Goal: Task Accomplishment & Management: Use online tool/utility

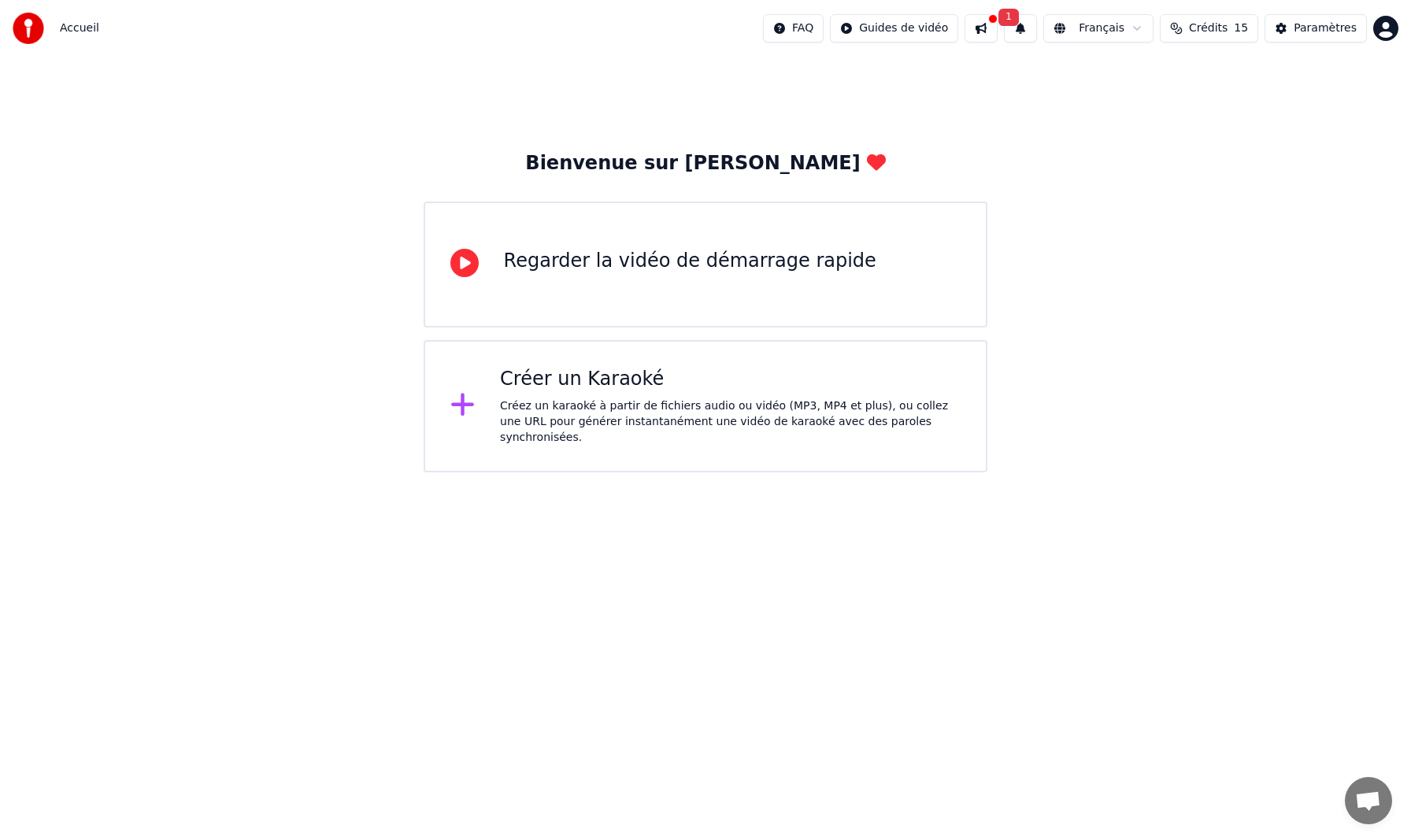
click at [499, 402] on div "Créer un Karaoké Créez un karaoké à partir de fichiers audio ou vidéo (MP3, MP4…" at bounding box center [706, 406] width 565 height 132
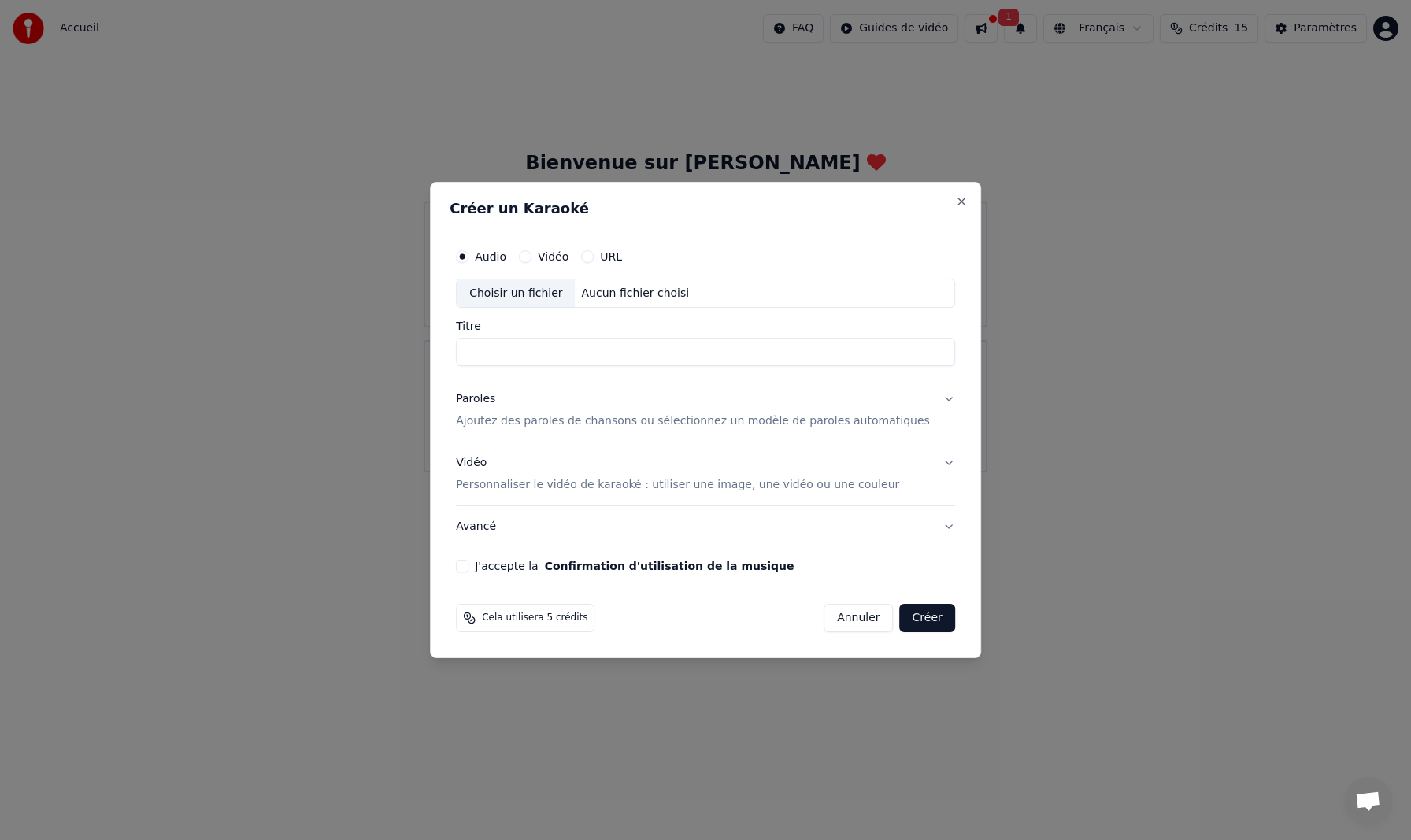
click at [496, 354] on input "Titre" at bounding box center [705, 352] width 499 height 29
type input "*"
type input "**********"
click at [469, 568] on button "J'accepte la Confirmation d'utilisation de la musique" at bounding box center [462, 566] width 13 height 13
click at [548, 289] on div "Choisir un fichier" at bounding box center [515, 293] width 118 height 29
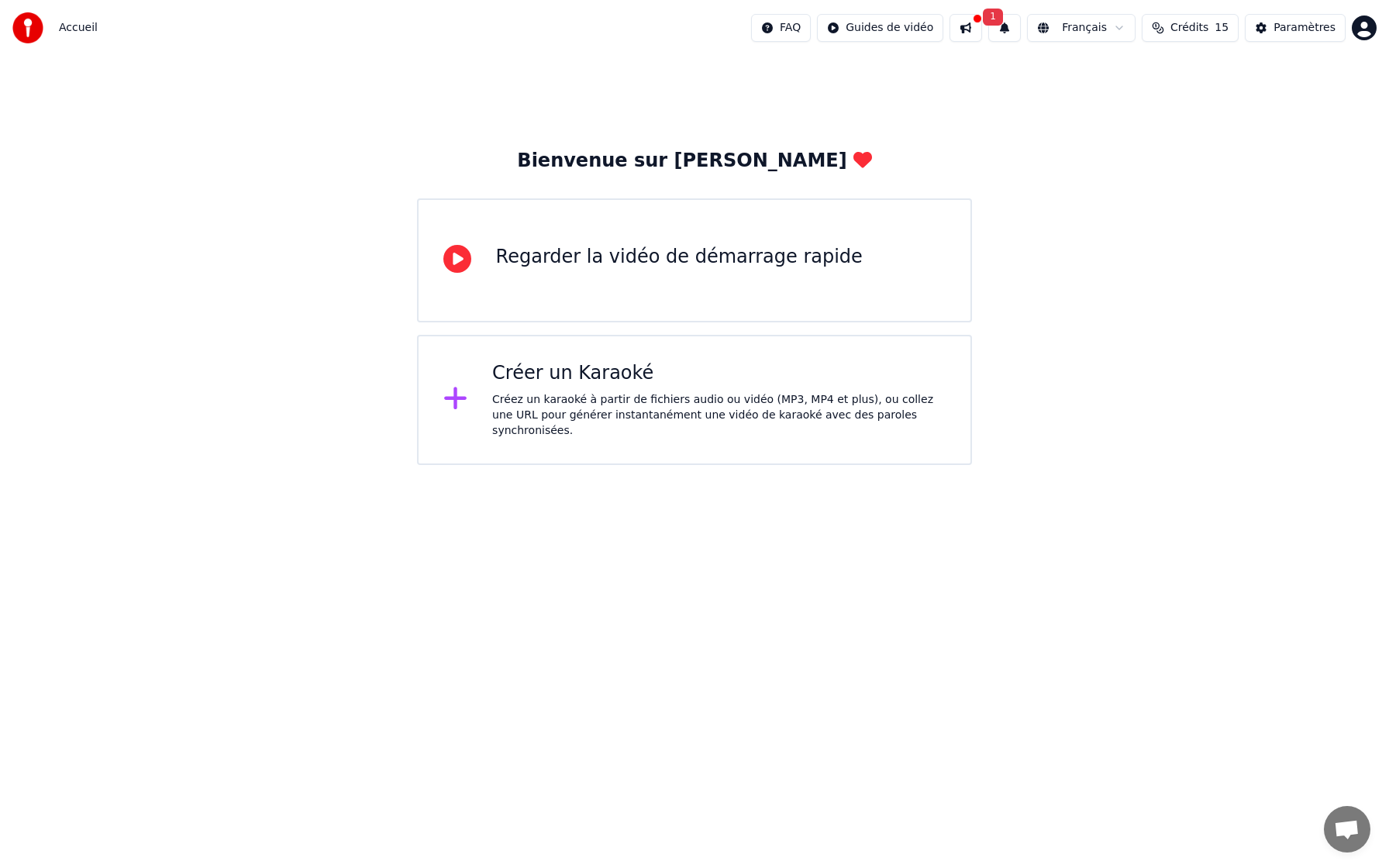
drag, startPoint x: 115, startPoint y: 125, endPoint x: 426, endPoint y: 160, distance: 313.0
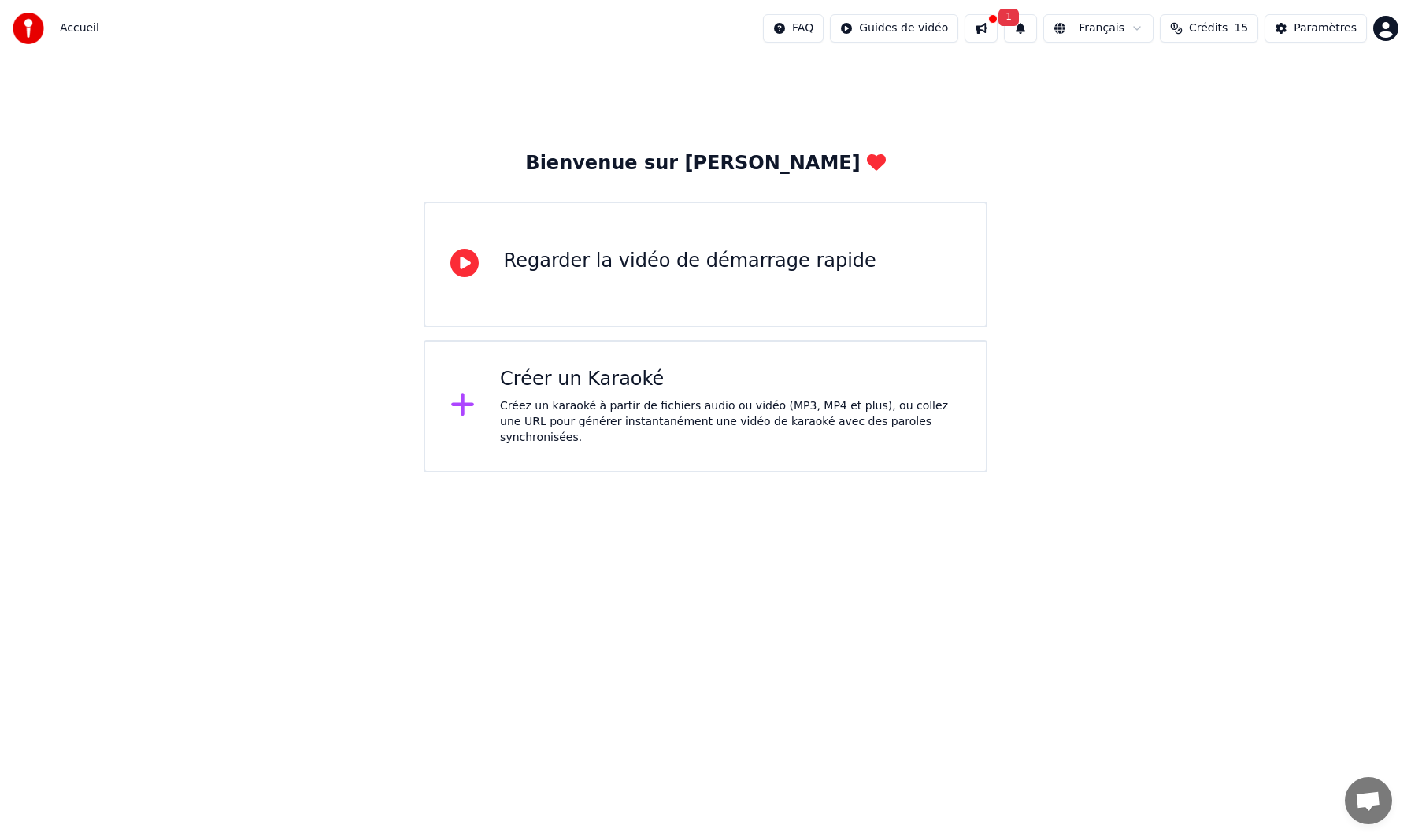
click at [593, 397] on div "Créer un Karaoké Créez un karaoké à partir de fichiers audio ou vidéo (MP3, MP4…" at bounding box center [730, 405] width 461 height 78
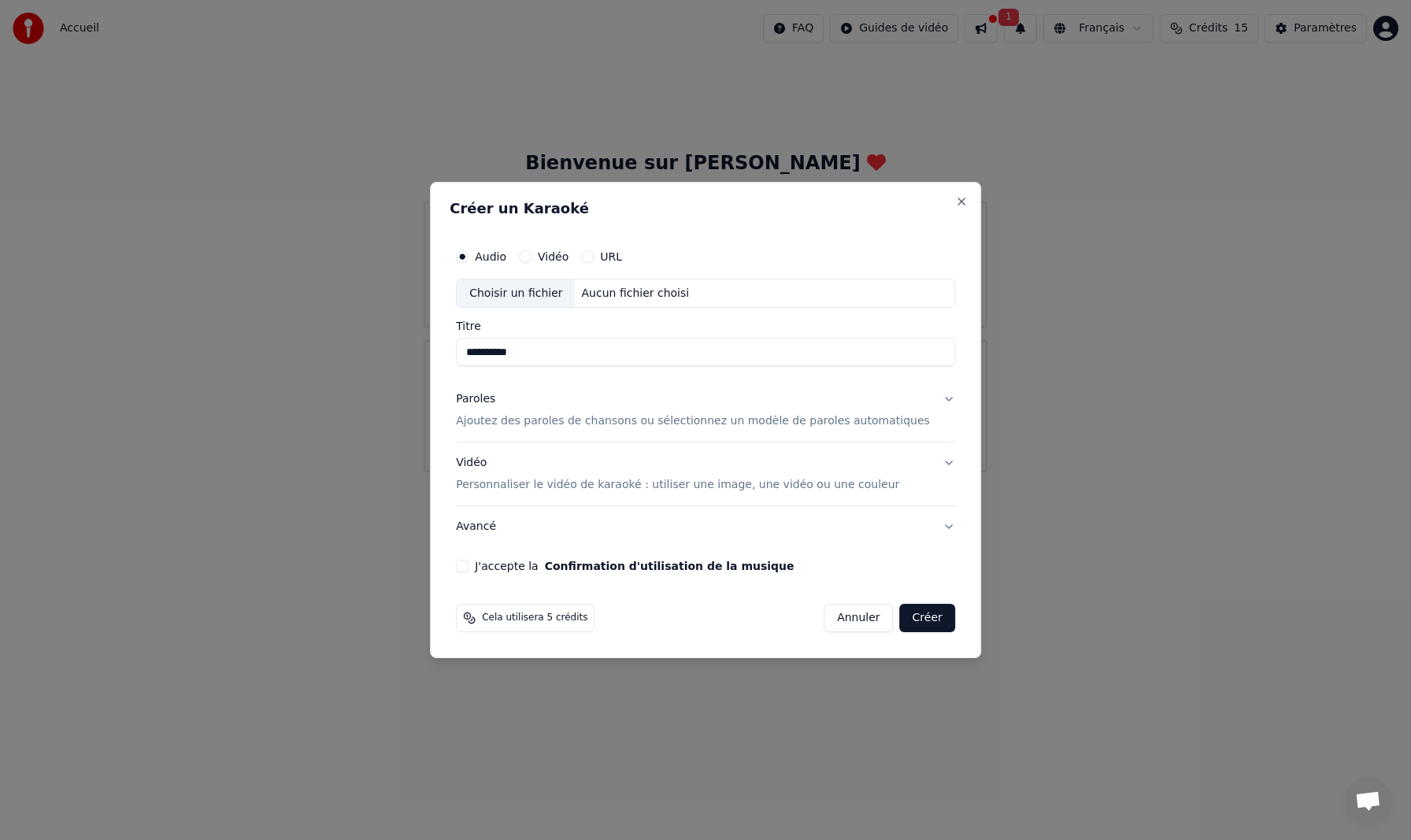
click at [526, 291] on div "Choisir un fichier" at bounding box center [515, 293] width 118 height 29
type input "**********"
click at [469, 563] on button "J'accepte la Confirmation d'utilisation de la musique" at bounding box center [462, 566] width 13 height 13
click at [919, 616] on button "Créer" at bounding box center [927, 618] width 56 height 29
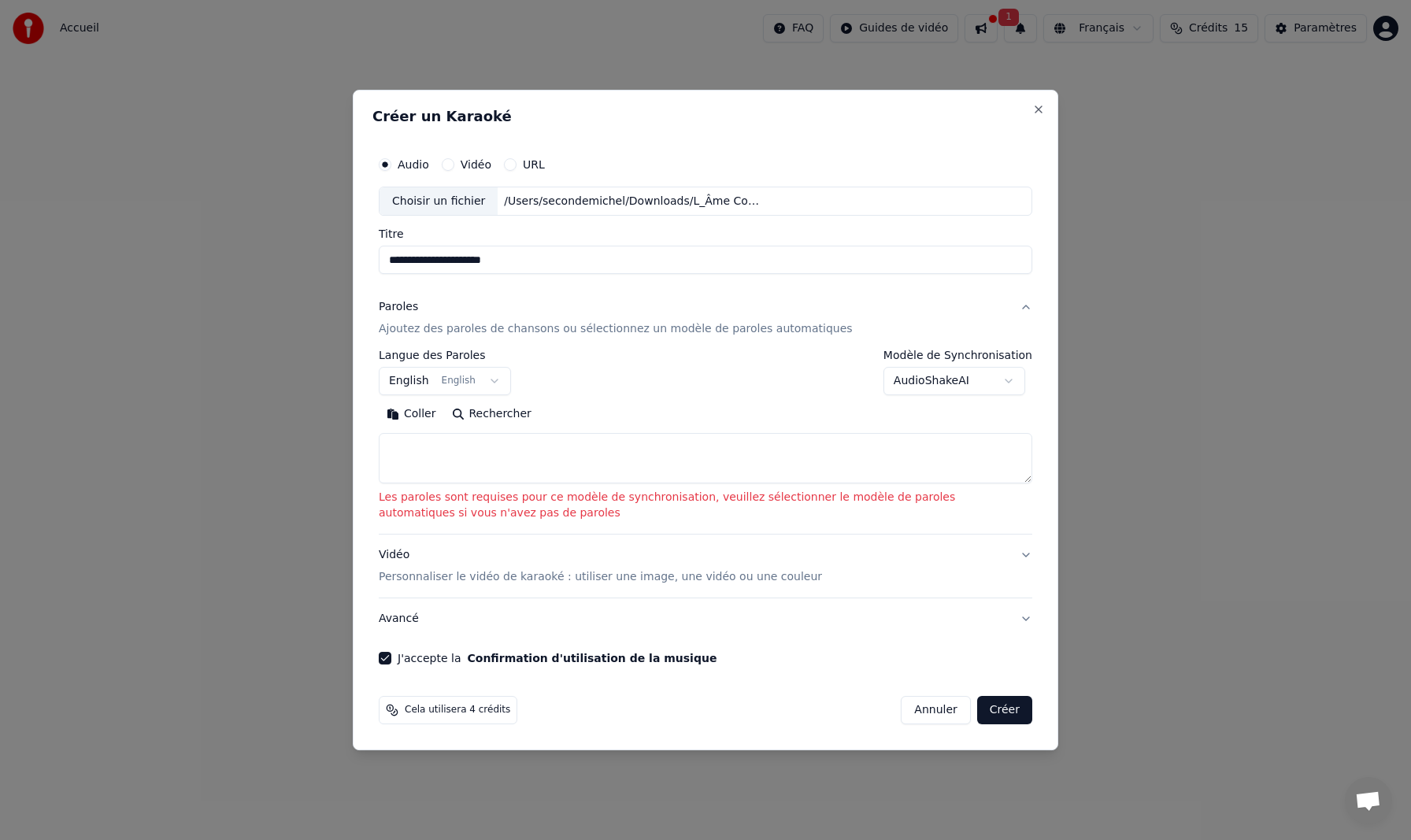
click at [489, 377] on button "English English" at bounding box center [444, 381] width 132 height 29
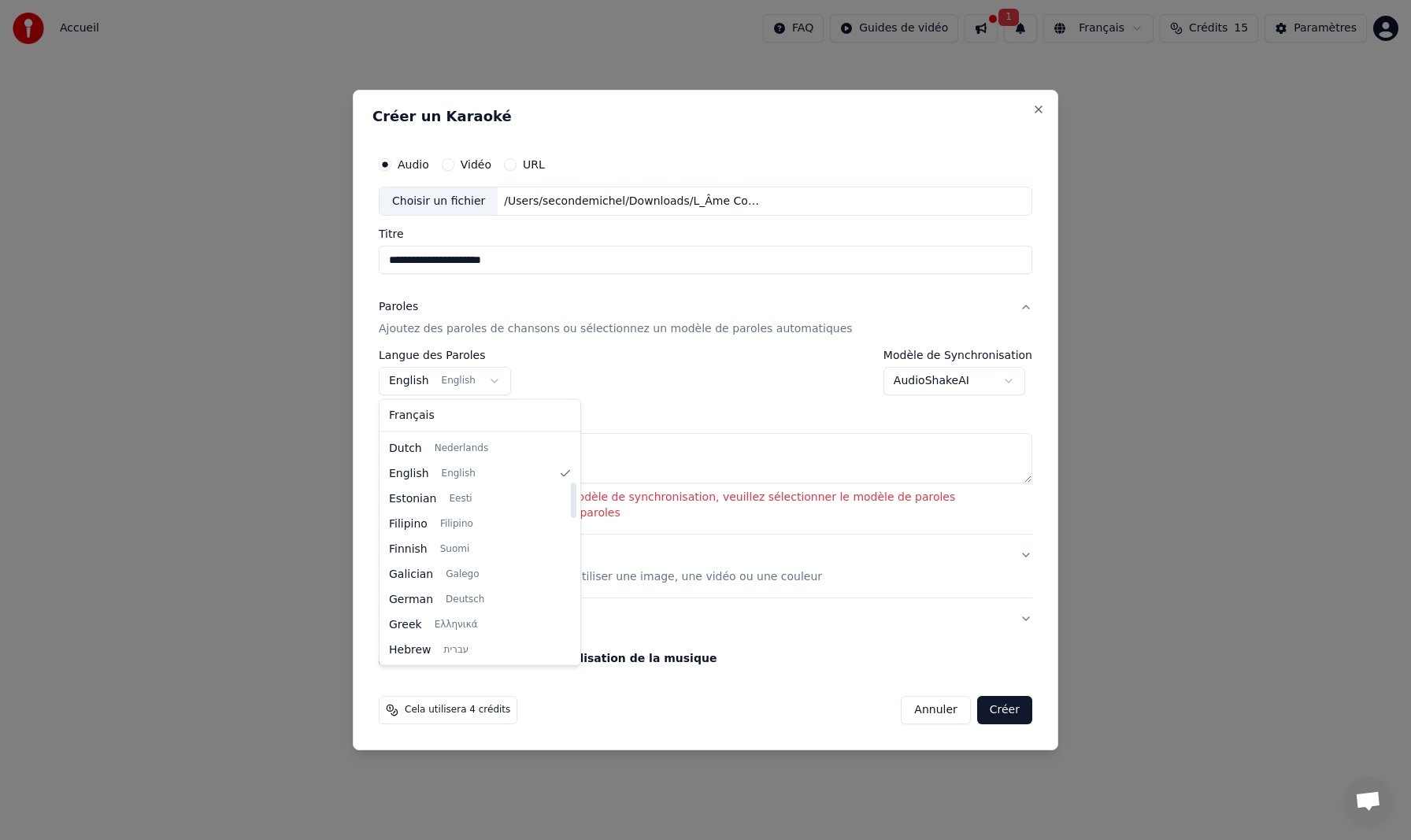
scroll to position [295, 0]
select select "**"
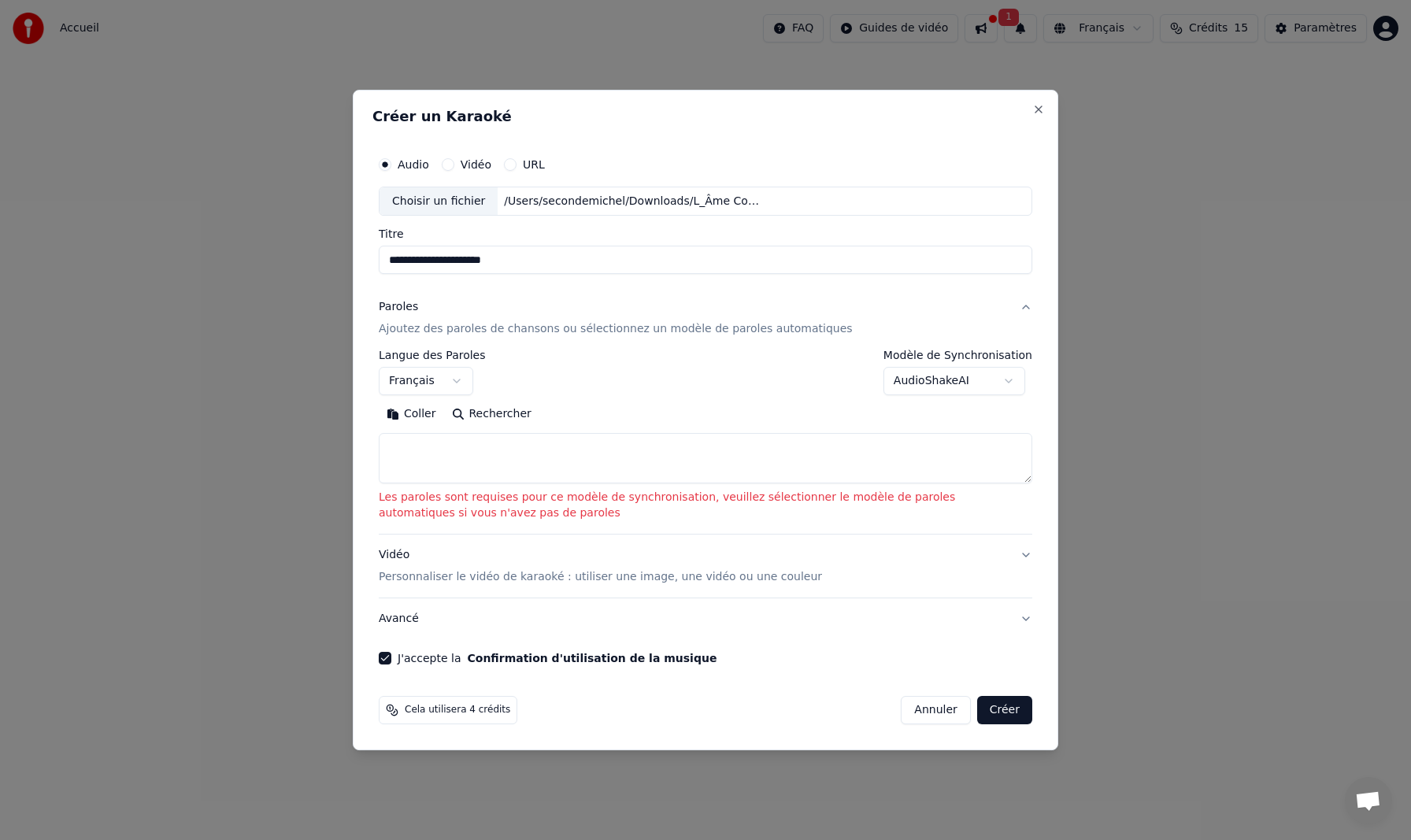
click at [457, 410] on button "Rechercher" at bounding box center [492, 414] width 95 height 25
click at [448, 464] on textarea at bounding box center [705, 459] width 653 height 51
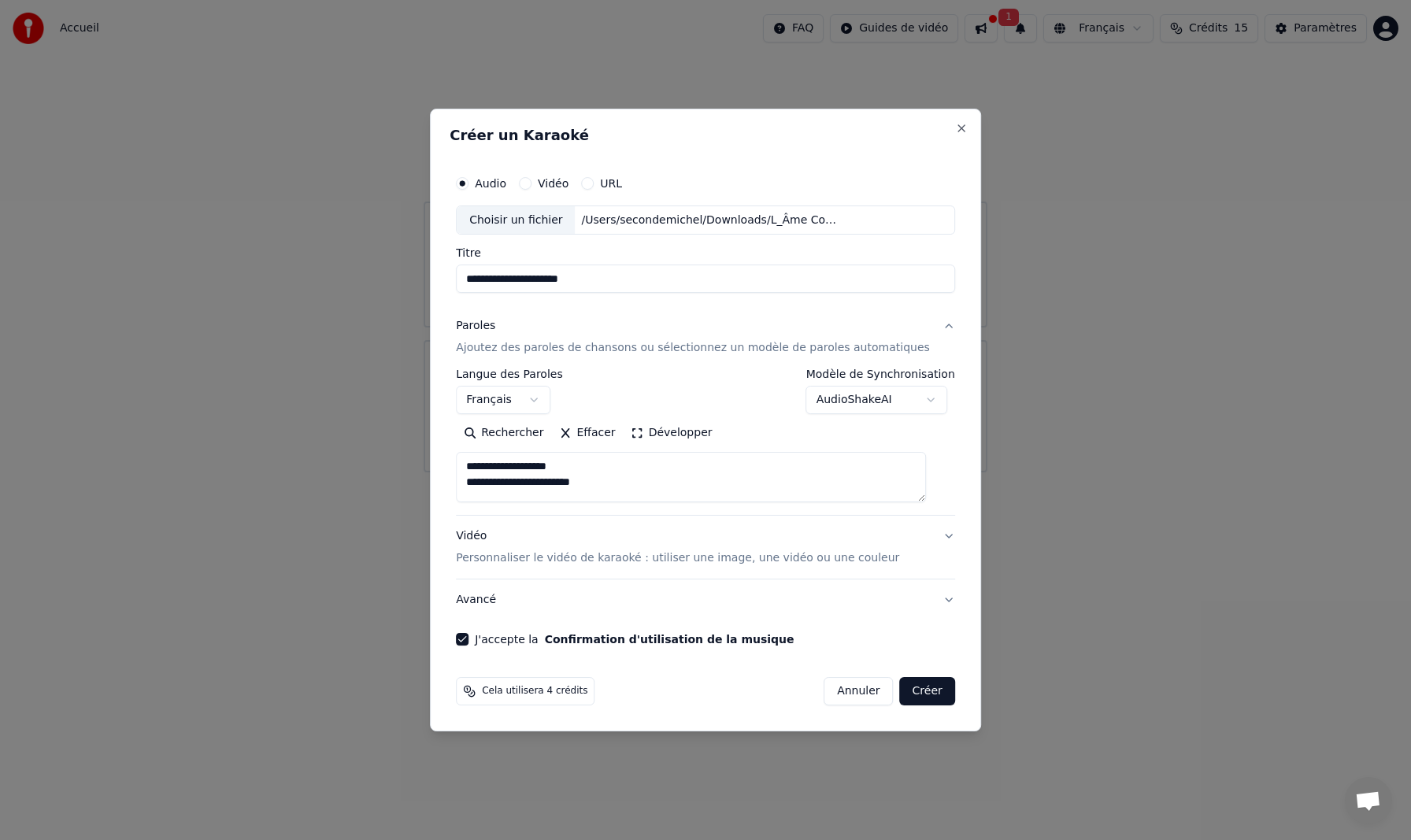
type textarea "**********"
click at [920, 694] on button "Créer" at bounding box center [927, 691] width 56 height 29
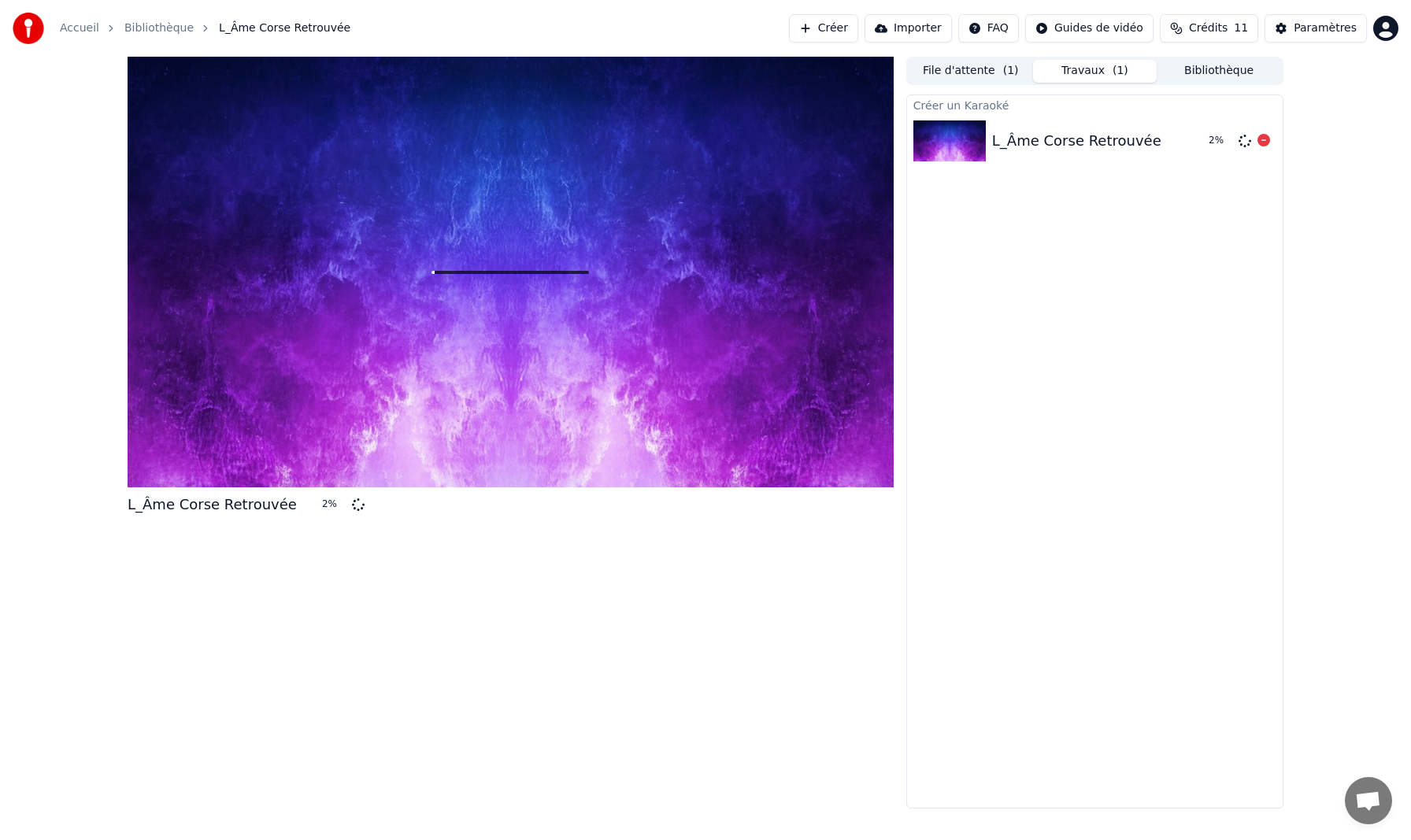
click at [1042, 135] on div "L_Âme Corse Retrouvée" at bounding box center [1076, 141] width 169 height 22
click at [1198, 67] on button "Bibliothèque" at bounding box center [1218, 70] width 124 height 23
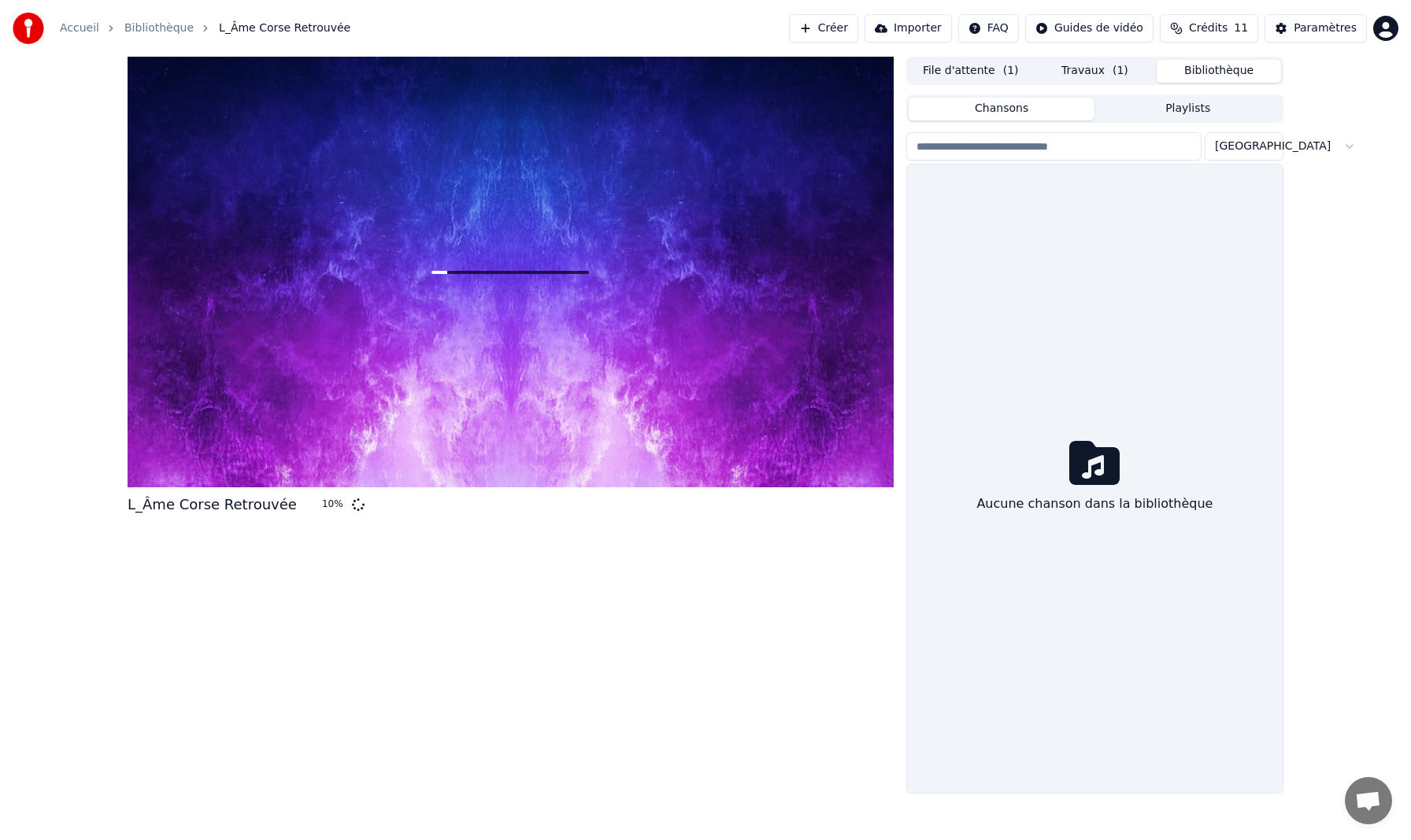
click at [1184, 341] on div "Aucune chanson dans la bibliothèque" at bounding box center [1094, 479] width 375 height 629
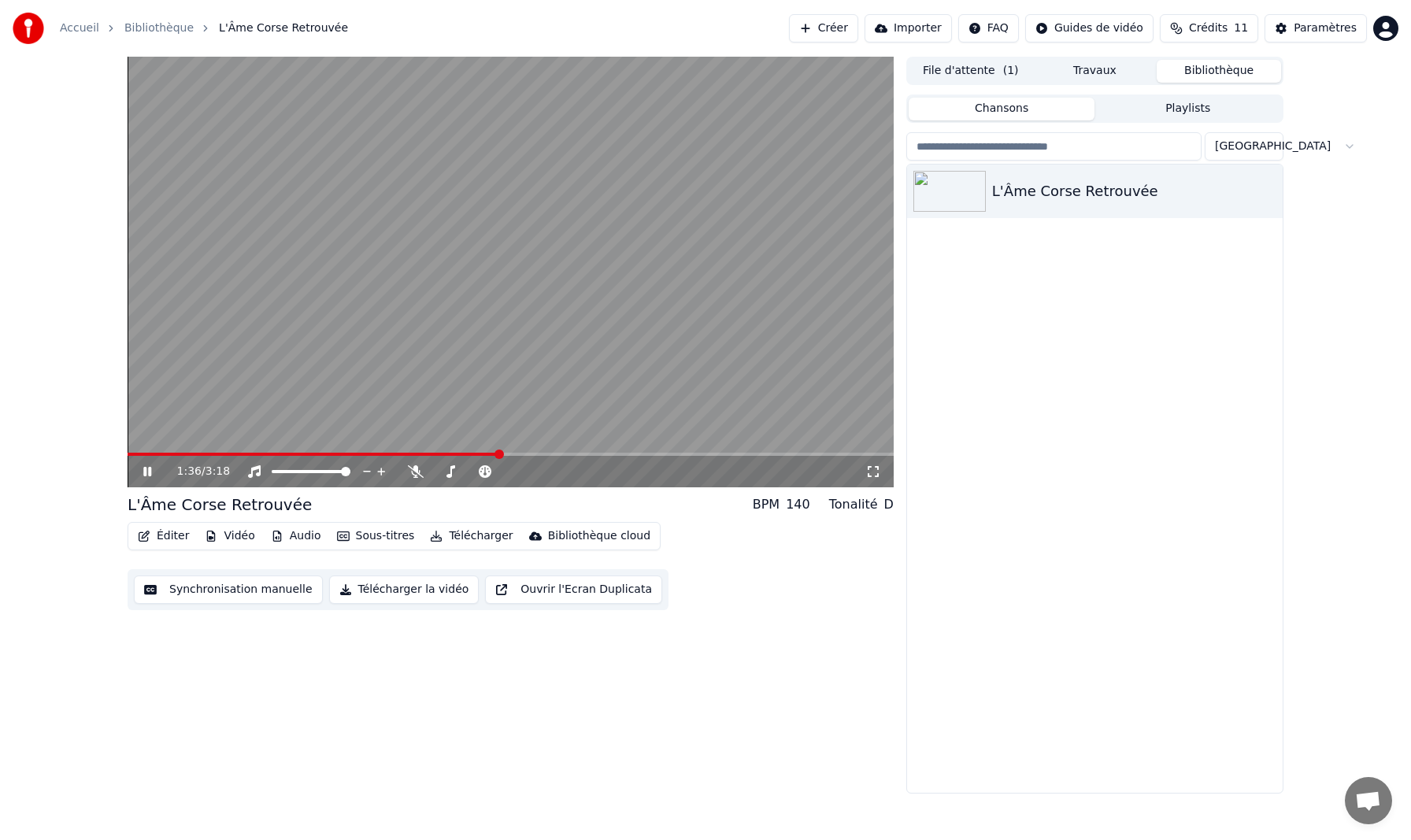
click at [1025, 104] on button "Chansons" at bounding box center [1002, 108] width 187 height 23
click at [293, 535] on button "Audio" at bounding box center [295, 536] width 63 height 22
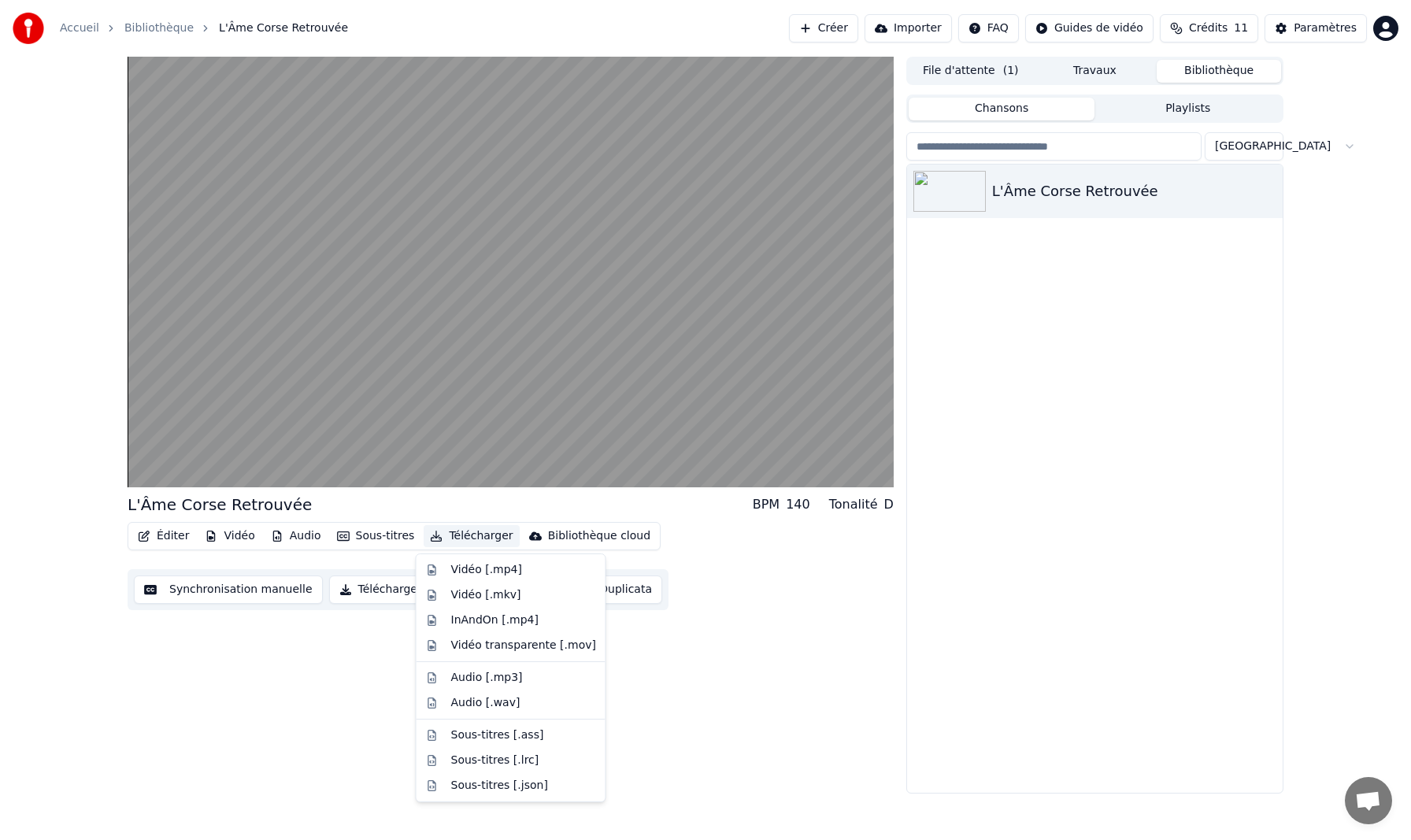
click at [276, 707] on div "L'Âme Corse Retrouvée BPM 140 Tonalité D Éditer Vidéo Audio Sous-titres Télécha…" at bounding box center [509, 425] width 766 height 737
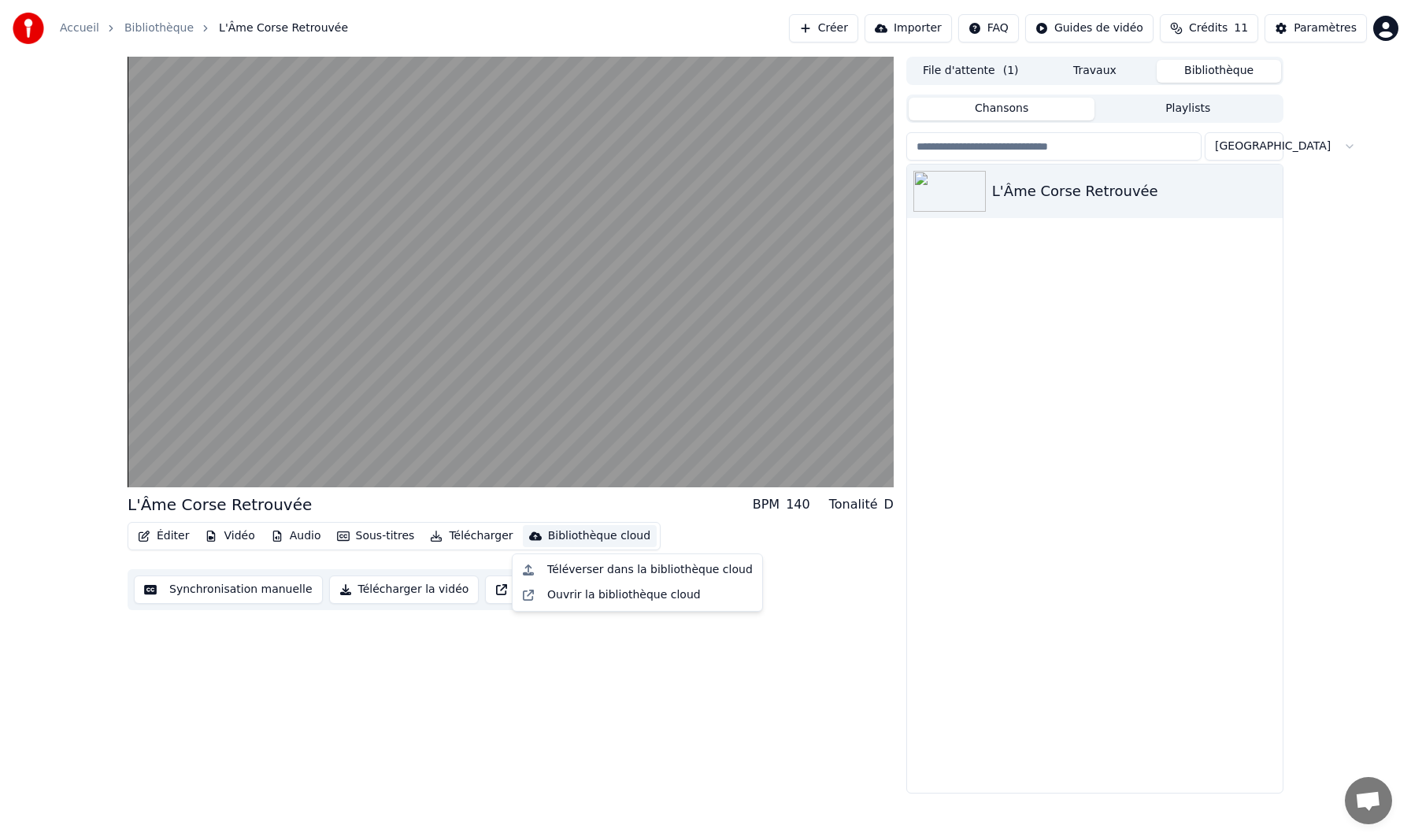
click at [585, 532] on div "Bibliothèque cloud" at bounding box center [599, 536] width 102 height 16
click at [589, 597] on div "Ouvrir la bibliothèque cloud" at bounding box center [624, 596] width 154 height 16
click at [1033, 185] on div "L'Âme Corse Retrouvée" at bounding box center [1134, 192] width 284 height 22
click at [1033, 185] on div "L'Âme Corse Retrouvée" at bounding box center [1126, 192] width 268 height 22
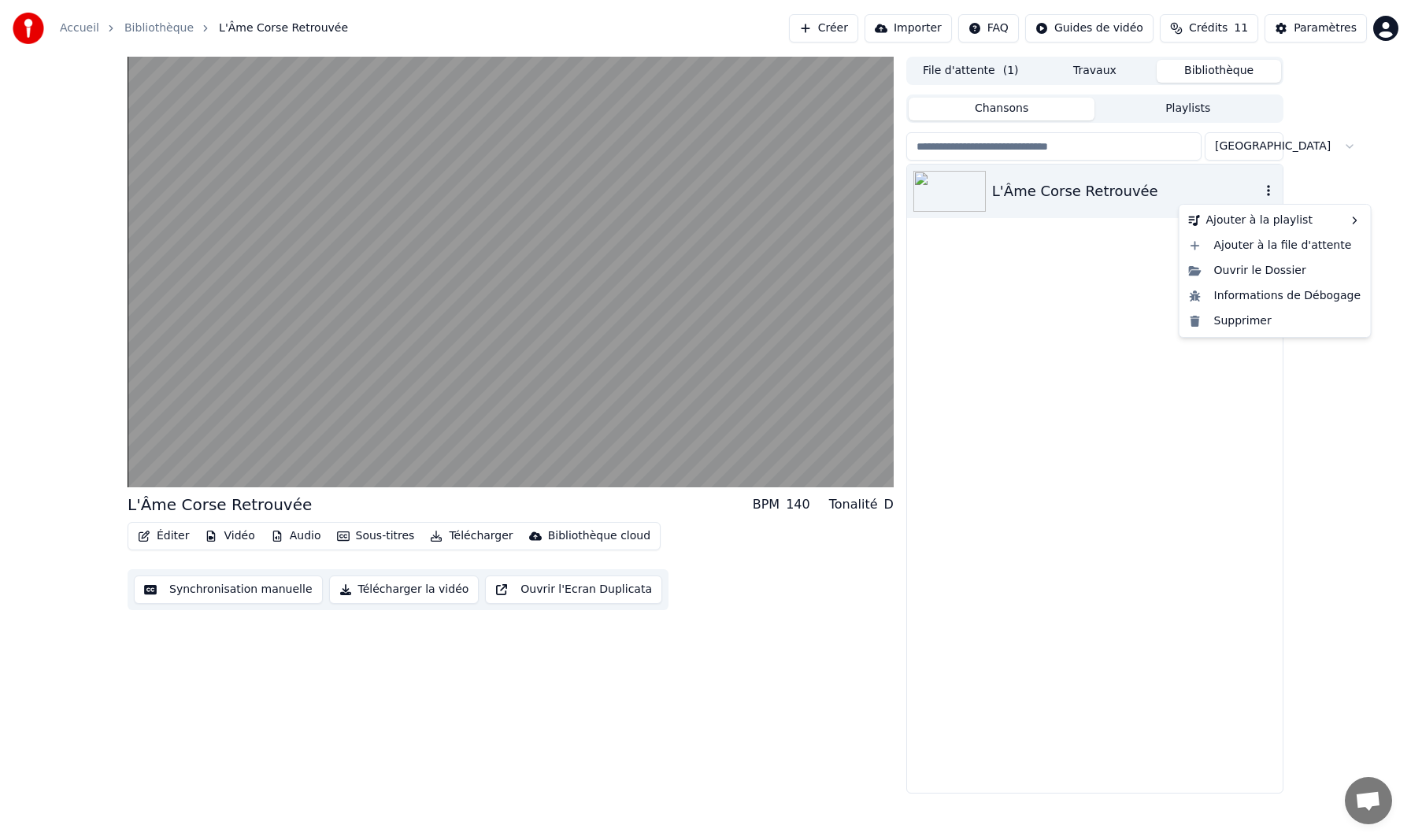
click at [1271, 193] on icon "button" at bounding box center [1268, 191] width 16 height 13
click at [1281, 268] on div "Ouvrir le Dossier" at bounding box center [1275, 270] width 185 height 25
